Goal: Task Accomplishment & Management: Use online tool/utility

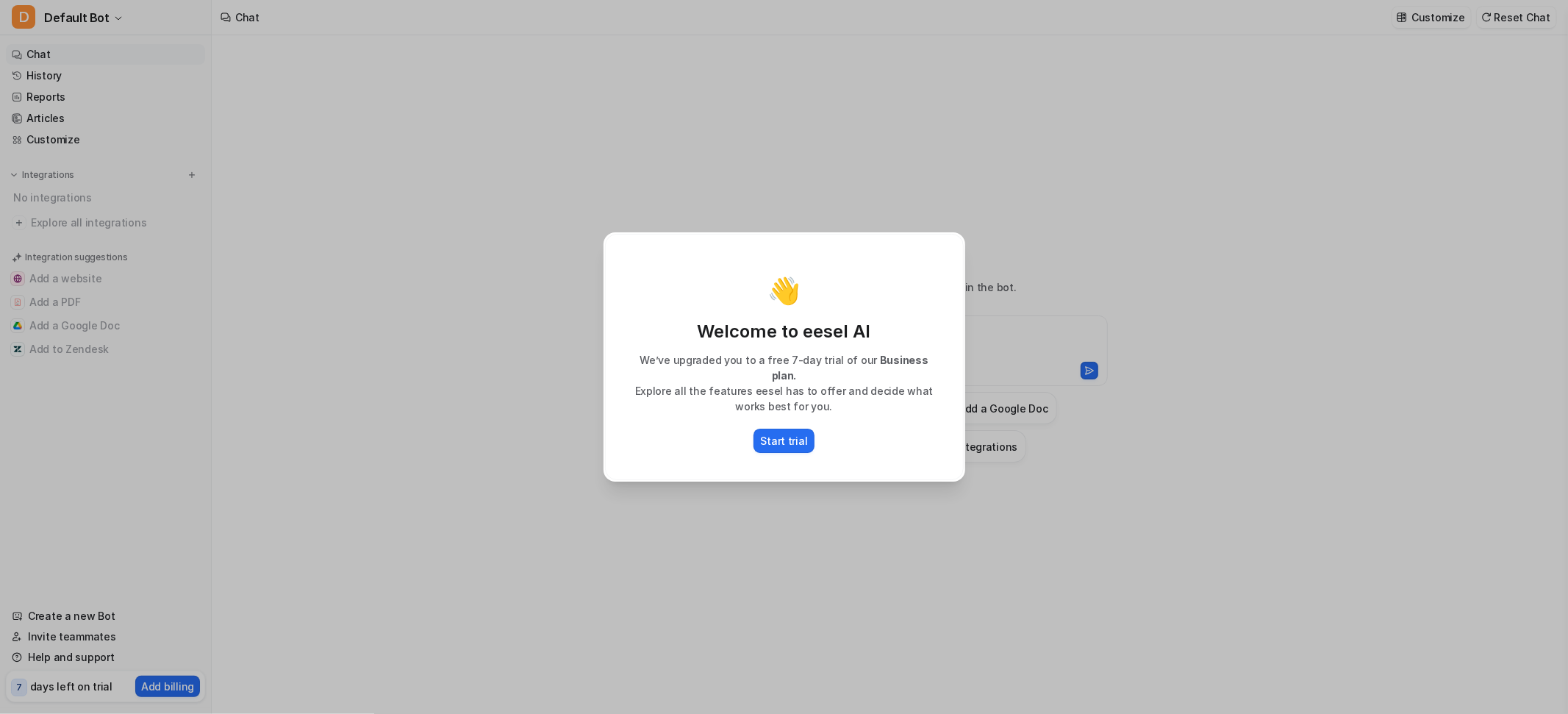
type textarea "**********"
click at [789, 433] on p "Start trial" at bounding box center [784, 441] width 47 height 16
